Goal: Task Accomplishment & Management: Use online tool/utility

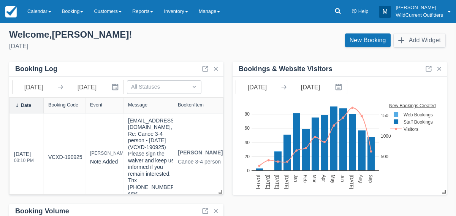
scroll to position [169, 0]
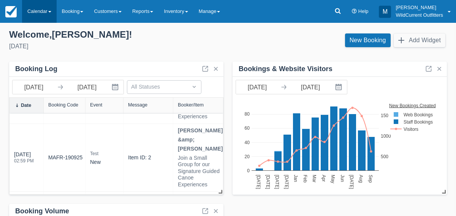
click at [44, 11] on link "Calendar" at bounding box center [39, 11] width 35 height 23
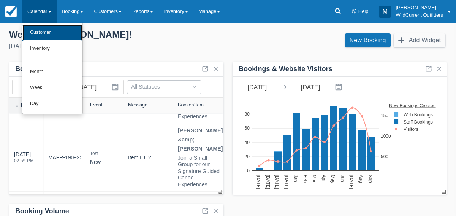
click at [44, 29] on link "Customer" at bounding box center [52, 33] width 60 height 16
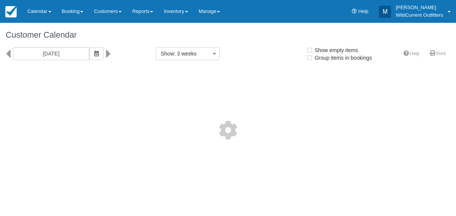
select select
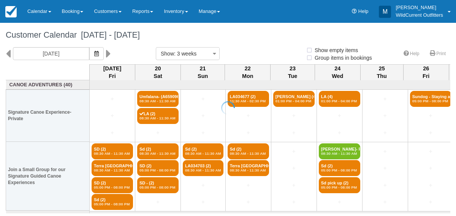
select select
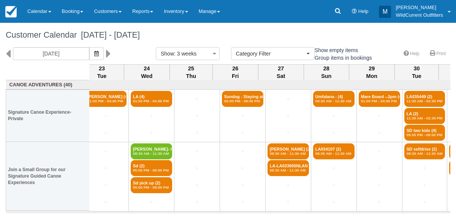
scroll to position [0, 191]
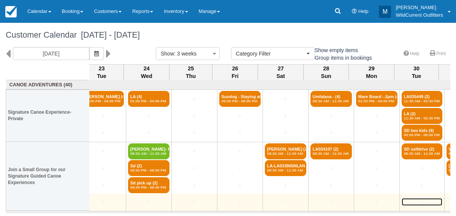
click at [428, 200] on link "+" at bounding box center [422, 202] width 41 height 8
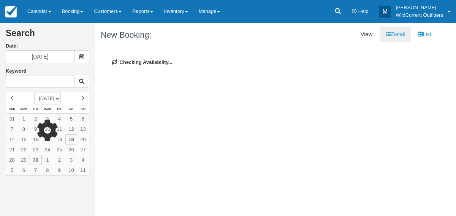
click at [426, 195] on div "Search Date: 09/30/25 Keyword SEPTEMBER 2025 OCTOBER 2025 NOVEMBER 2025 DECEMBE…" at bounding box center [228, 119] width 456 height 193
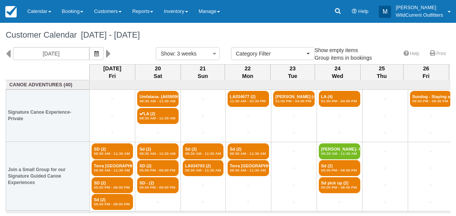
select select
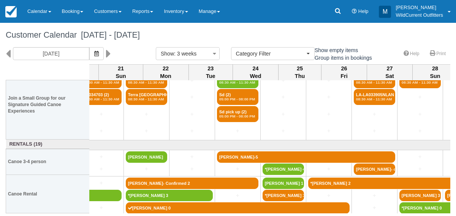
scroll to position [71, 0]
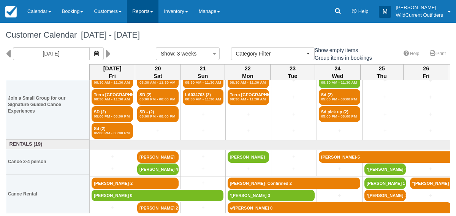
click at [150, 11] on link "Reports" at bounding box center [143, 11] width 32 height 23
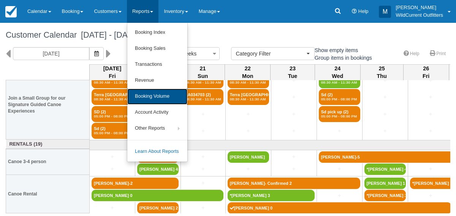
click at [138, 98] on link "Booking Volume" at bounding box center [157, 97] width 60 height 16
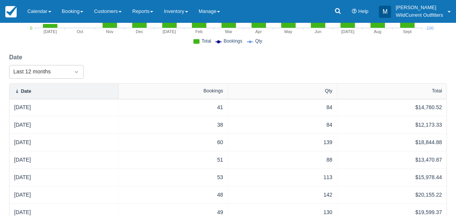
scroll to position [129, 0]
